Goal: Information Seeking & Learning: Learn about a topic

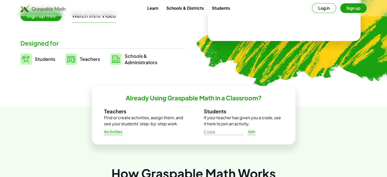
scroll to position [51, 0]
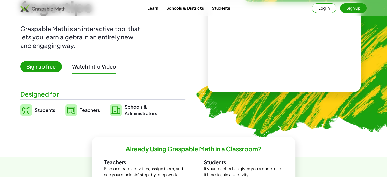
click at [84, 110] on span "Teachers" at bounding box center [90, 110] width 20 height 6
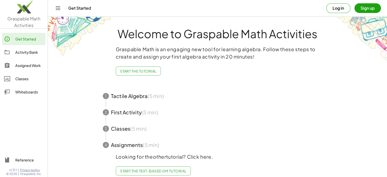
scroll to position [9, 0]
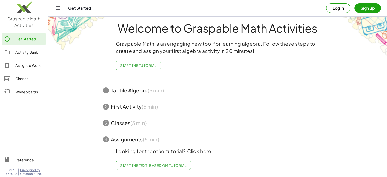
click at [137, 63] on span "Start the Tutorial" at bounding box center [138, 65] width 36 height 5
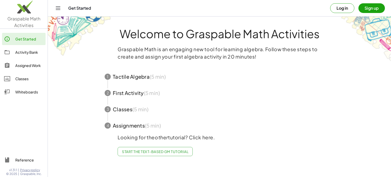
click at [155, 153] on span "Start the Text-based GM Tutorial" at bounding box center [155, 151] width 66 height 5
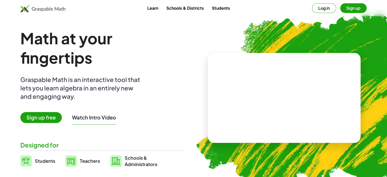
scroll to position [51, 0]
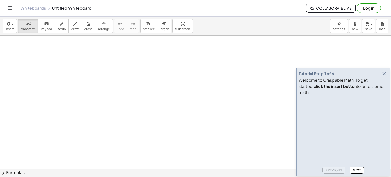
scroll to position [51, 0]
click at [360, 172] on span "Next" at bounding box center [357, 170] width 8 height 4
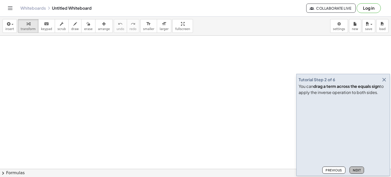
click at [360, 171] on span "Next" at bounding box center [357, 170] width 8 height 4
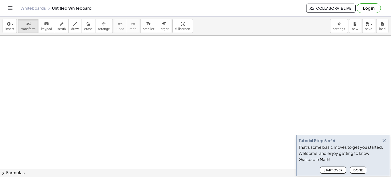
click at [360, 171] on span "Done" at bounding box center [358, 170] width 10 height 4
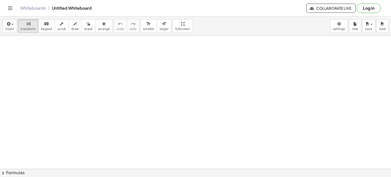
drag, startPoint x: 66, startPoint y: 56, endPoint x: 73, endPoint y: 72, distance: 17.2
click at [73, 72] on div at bounding box center [195, 135] width 391 height 300
click at [22, 26] on div "button" at bounding box center [28, 24] width 15 height 6
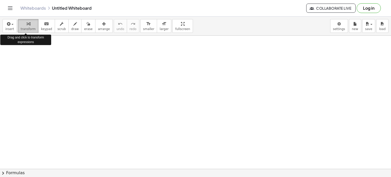
click at [22, 26] on div "button" at bounding box center [28, 24] width 15 height 6
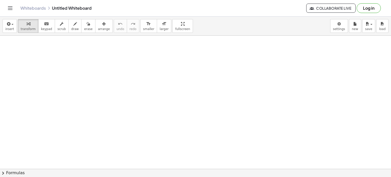
click at [10, 7] on icon "Toggle navigation" at bounding box center [10, 8] width 4 height 3
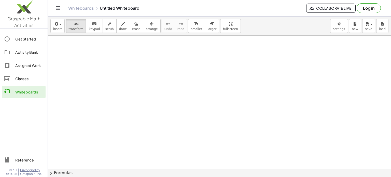
click at [26, 40] on div "Get Started" at bounding box center [29, 39] width 28 height 6
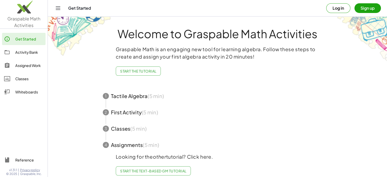
click at [25, 78] on div "Classes" at bounding box center [29, 79] width 28 height 6
